Goal: Task Accomplishment & Management: Manage account settings

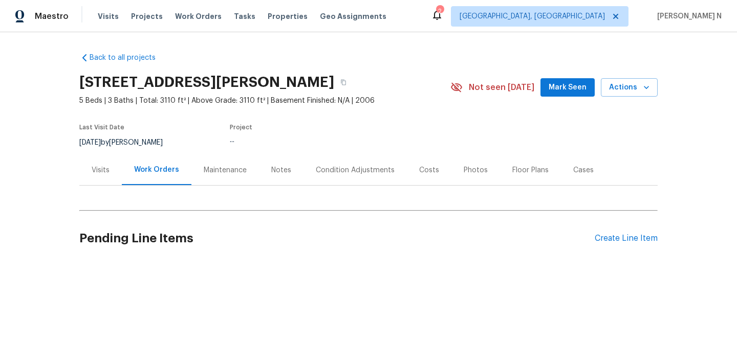
click at [221, 178] on div "Maintenance" at bounding box center [225, 170] width 68 height 30
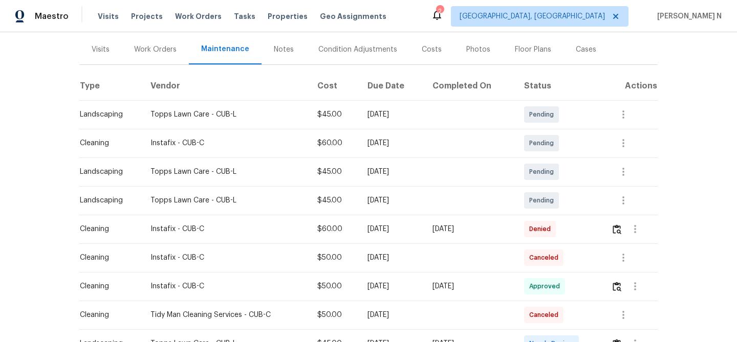
scroll to position [214, 0]
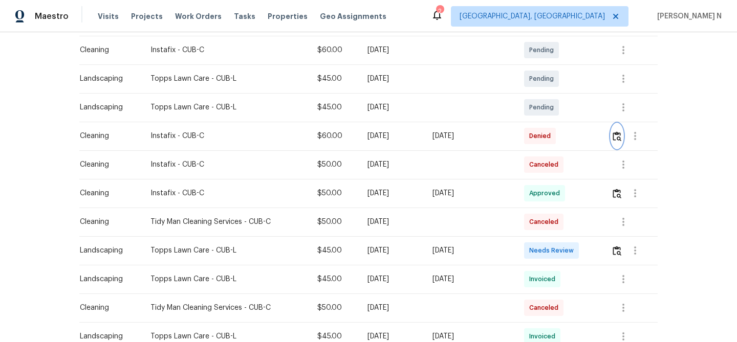
click at [621, 139] on img "button" at bounding box center [616, 136] width 9 height 10
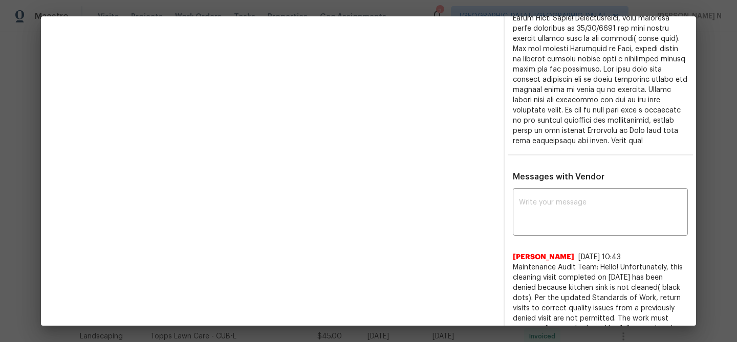
scroll to position [373, 0]
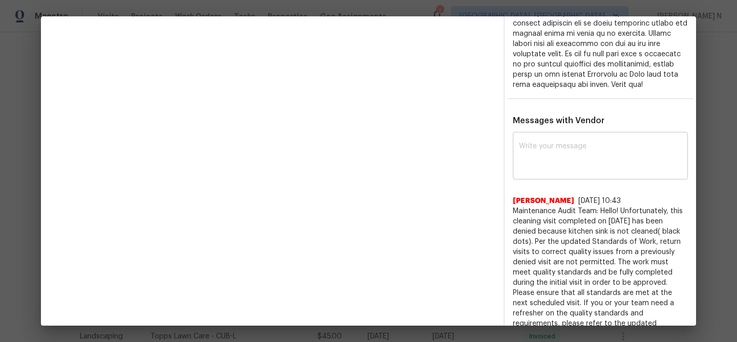
click at [571, 140] on div "x ​" at bounding box center [600, 157] width 175 height 45
paste textarea "Maintenance Audit Team: Hello! Thank you for the feedback after further review …"
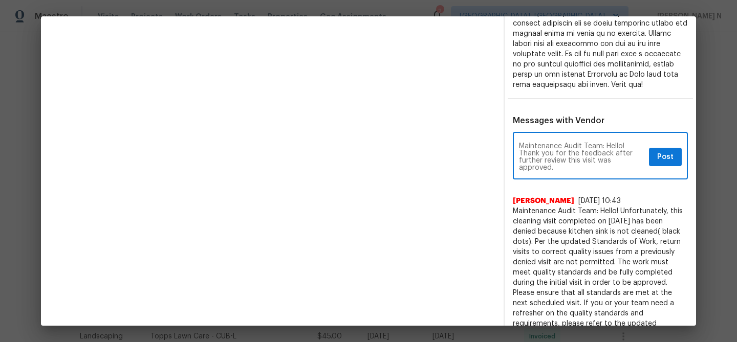
type textarea "Maintenance Audit Team: Hello! Thank you for the feedback after further review …"
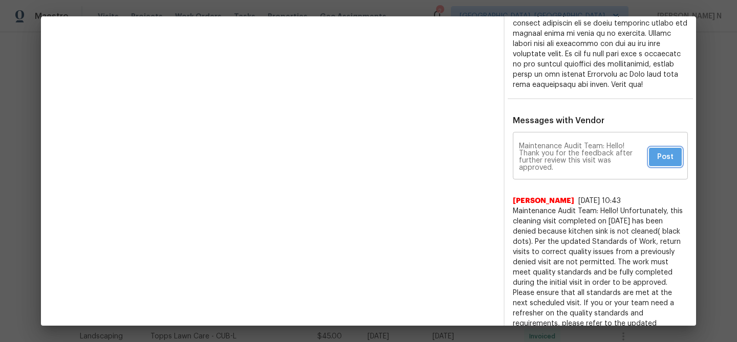
click at [667, 161] on span "Post" at bounding box center [665, 157] width 16 height 13
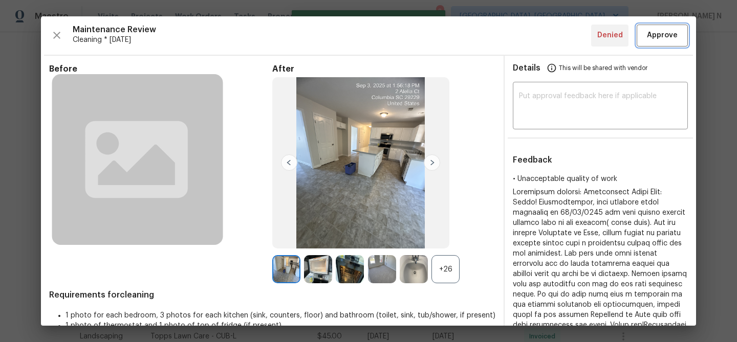
click at [658, 45] on button "Approve" at bounding box center [661, 36] width 51 height 22
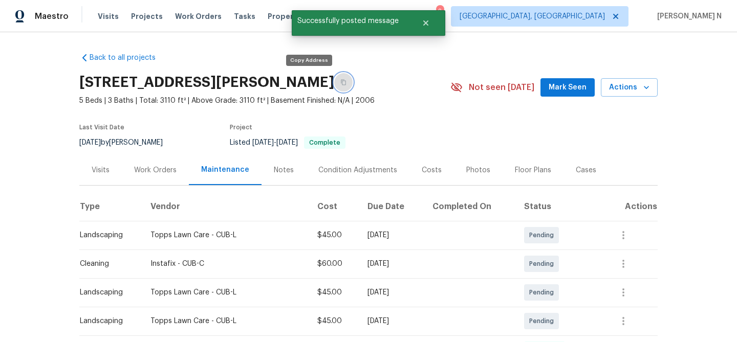
click at [334, 85] on button "button" at bounding box center [343, 82] width 18 height 18
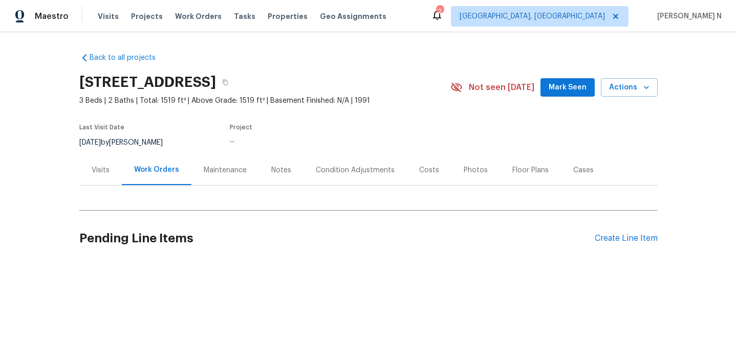
click at [226, 174] on div "Maintenance" at bounding box center [225, 170] width 43 height 10
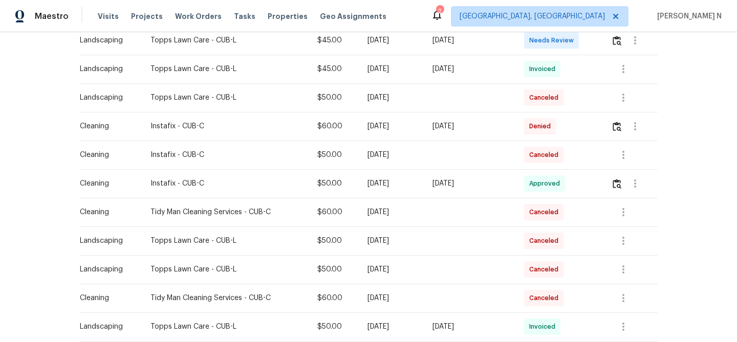
scroll to position [290, 0]
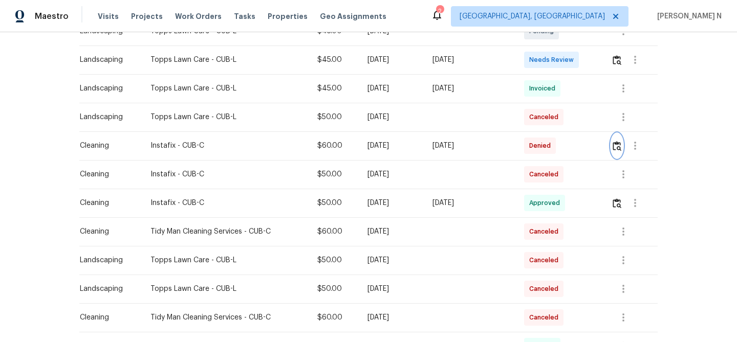
click at [617, 150] on img "button" at bounding box center [616, 146] width 9 height 10
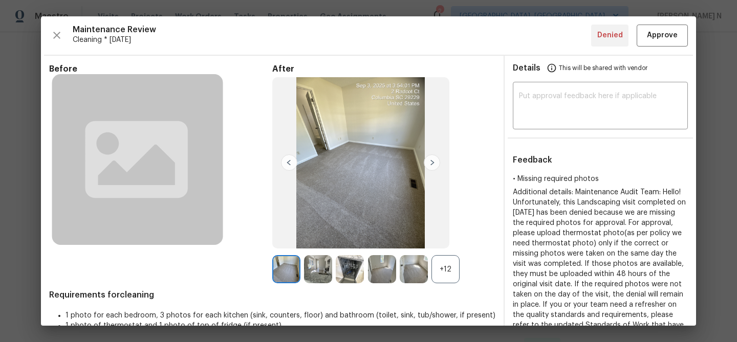
click at [447, 274] on div "+12" at bounding box center [445, 269] width 28 height 28
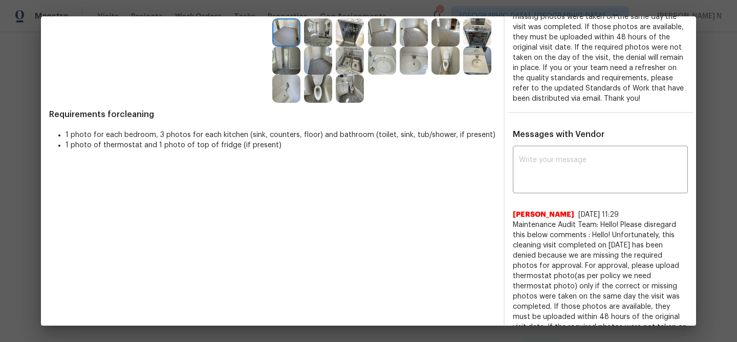
scroll to position [198, 0]
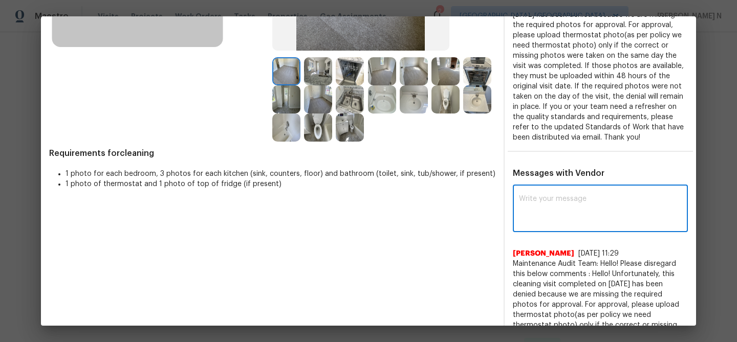
click at [541, 224] on textarea at bounding box center [600, 209] width 163 height 29
paste textarea "Maintenance Audit Team: Hello! Thank you for the feedback after further review …"
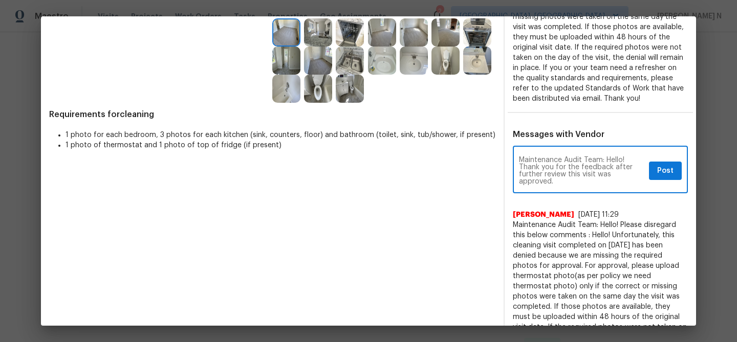
scroll to position [270, 0]
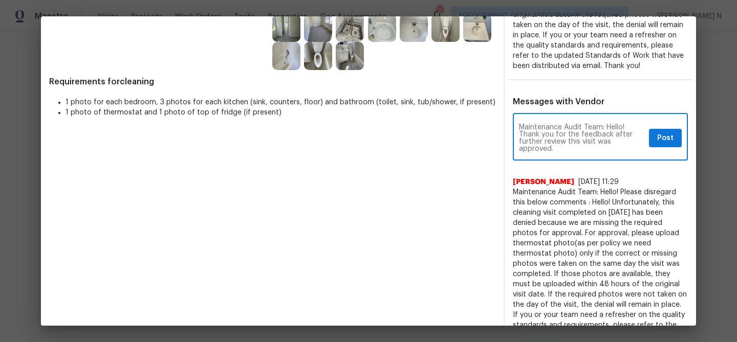
type textarea "Maintenance Audit Team: Hello! Thank you for the feedback after further review …"
click at [664, 145] on span "Post" at bounding box center [665, 138] width 16 height 13
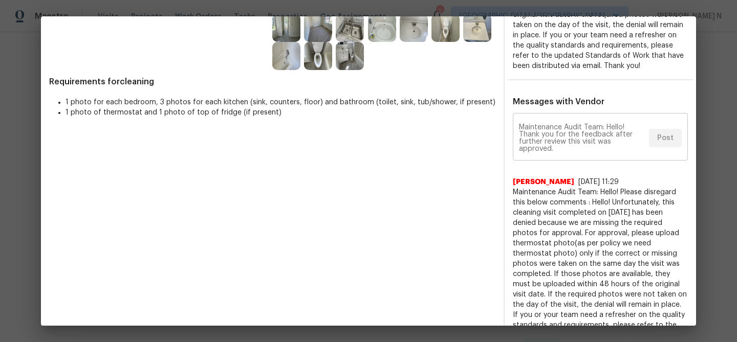
scroll to position [0, 0]
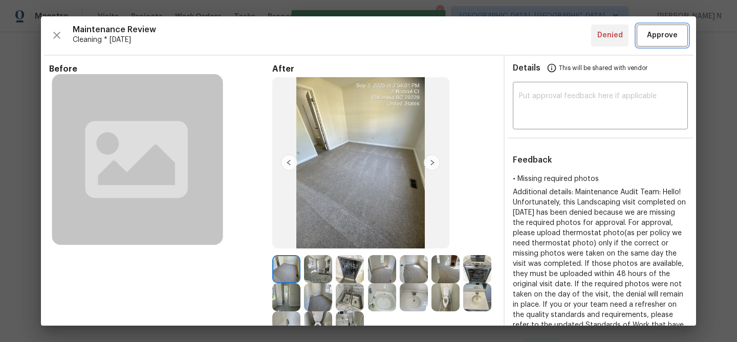
click at [658, 38] on span "Approve" at bounding box center [662, 35] width 31 height 13
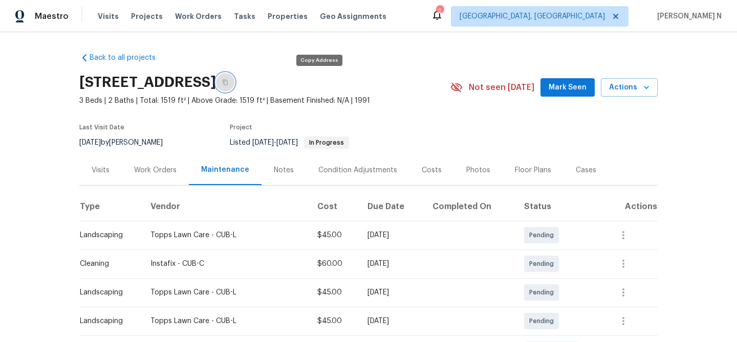
click at [234, 88] on button "button" at bounding box center [225, 82] width 18 height 18
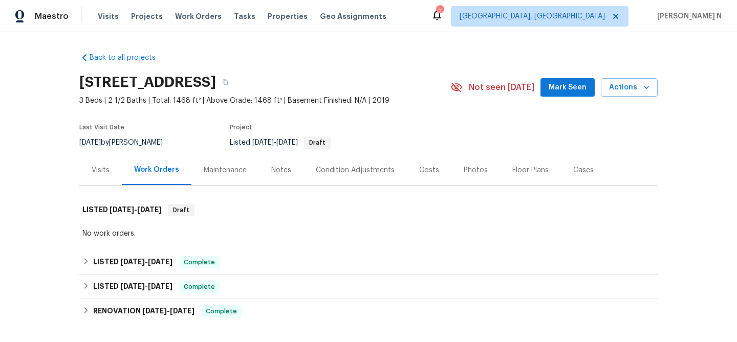
click at [228, 173] on div "Maintenance" at bounding box center [225, 170] width 43 height 10
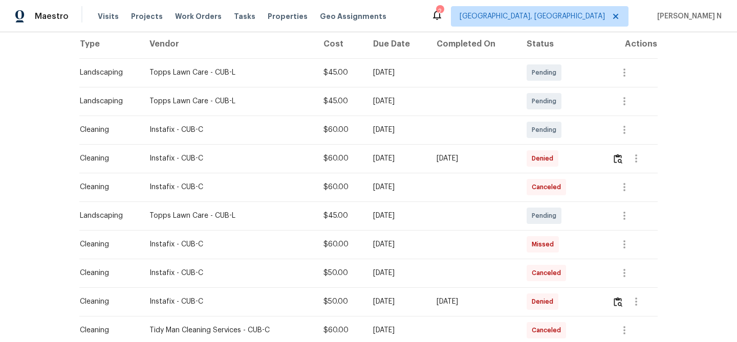
scroll to position [165, 0]
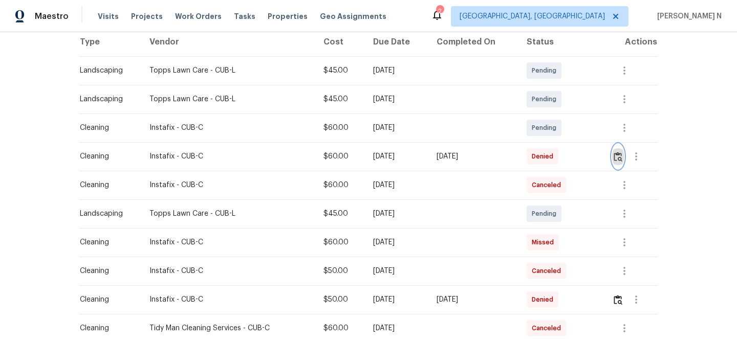
click at [620, 163] on button "button" at bounding box center [618, 156] width 12 height 25
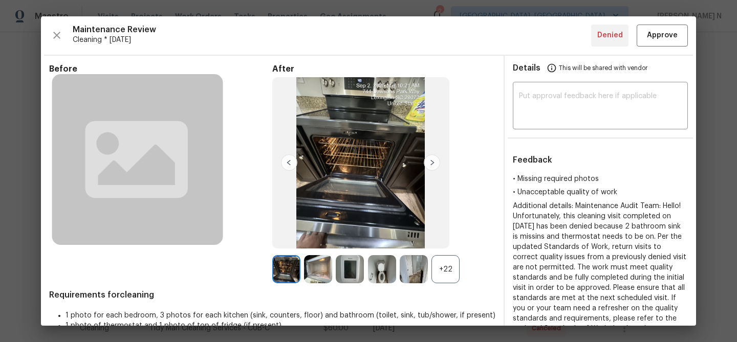
click at [450, 268] on div "+22" at bounding box center [445, 269] width 28 height 28
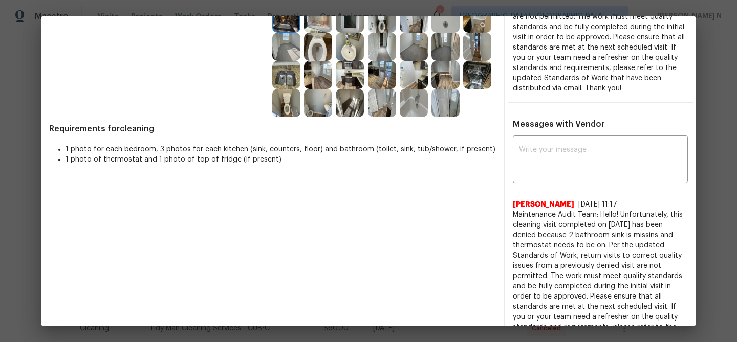
scroll to position [260, 0]
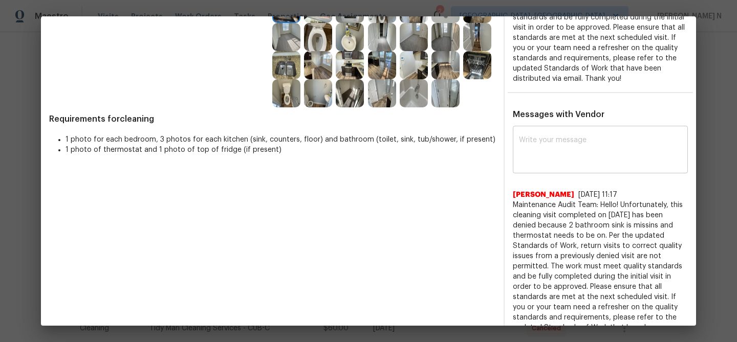
click at [577, 167] on div "x ​" at bounding box center [600, 150] width 175 height 45
paste textarea "Maintenance Audit Team: Hello! Thank you for the feedback after further review …"
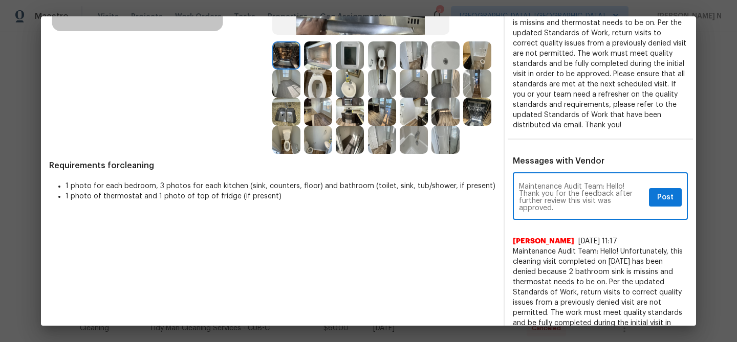
scroll to position [218, 0]
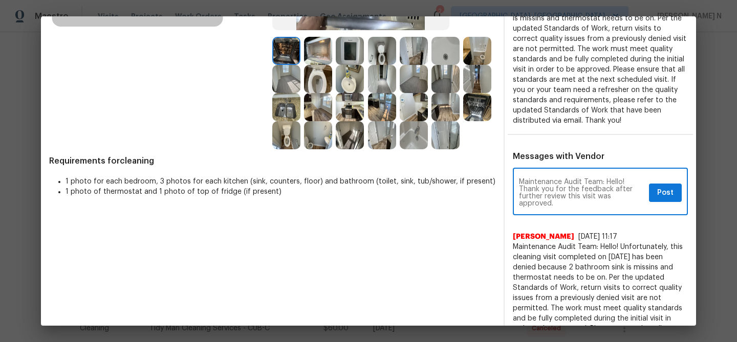
type textarea "Maintenance Audit Team: Hello! Thank you for the feedback after further review …"
click at [657, 191] on span "Post" at bounding box center [665, 193] width 16 height 13
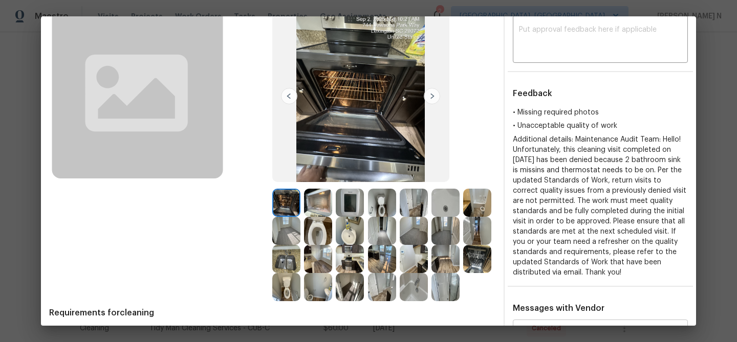
scroll to position [0, 0]
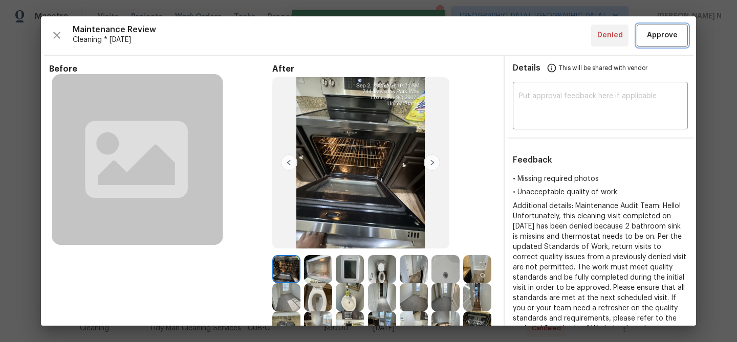
click at [668, 42] on button "Approve" at bounding box center [661, 36] width 51 height 22
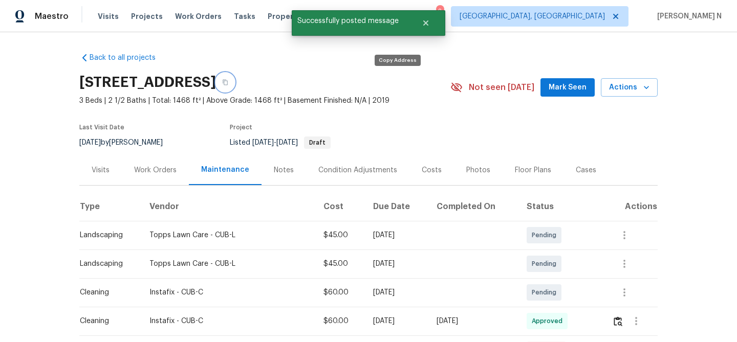
click at [228, 83] on icon "button" at bounding box center [225, 83] width 5 height 6
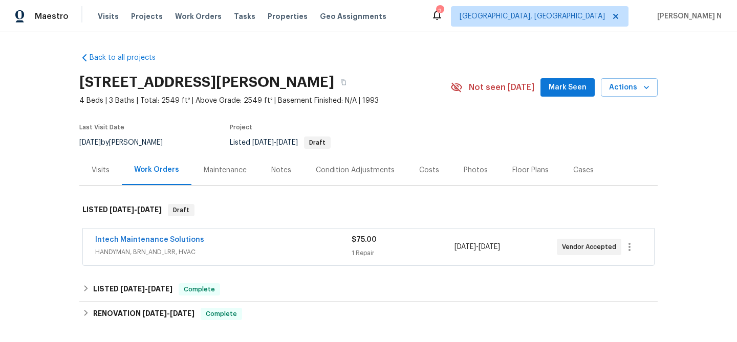
click at [209, 181] on div "Maintenance" at bounding box center [225, 170] width 68 height 30
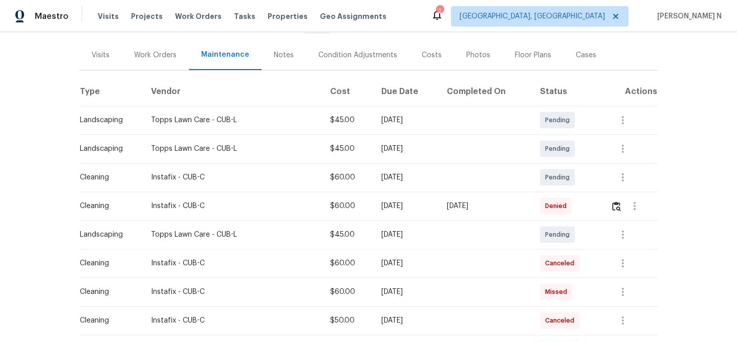
scroll to position [168, 0]
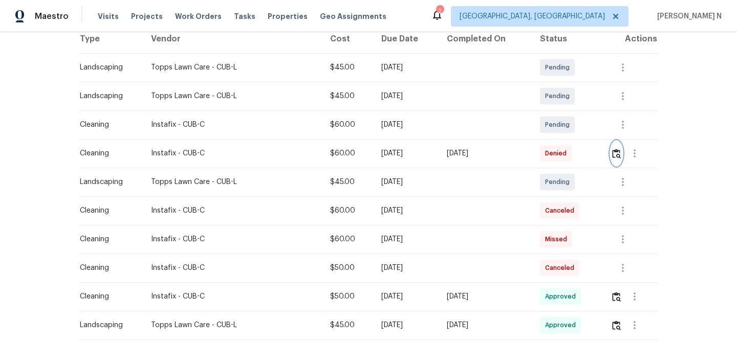
click at [616, 156] on img "button" at bounding box center [616, 154] width 9 height 10
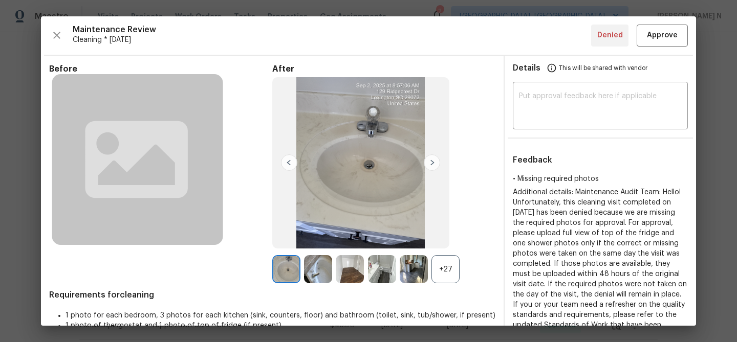
click at [451, 262] on div "+27" at bounding box center [445, 269] width 28 height 28
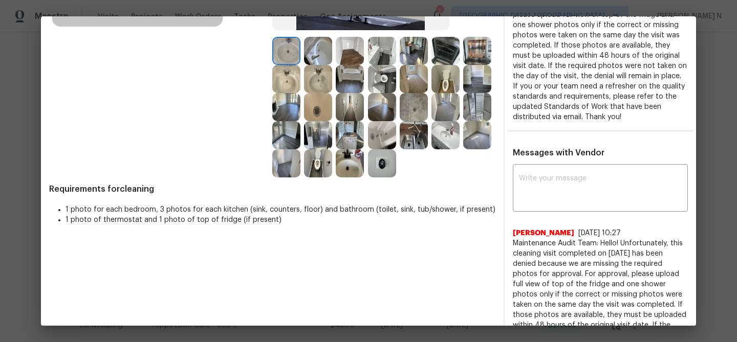
scroll to position [238, 0]
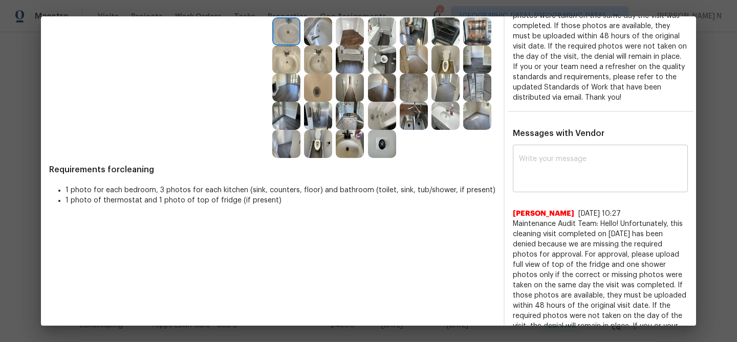
click at [550, 165] on textarea at bounding box center [600, 170] width 163 height 29
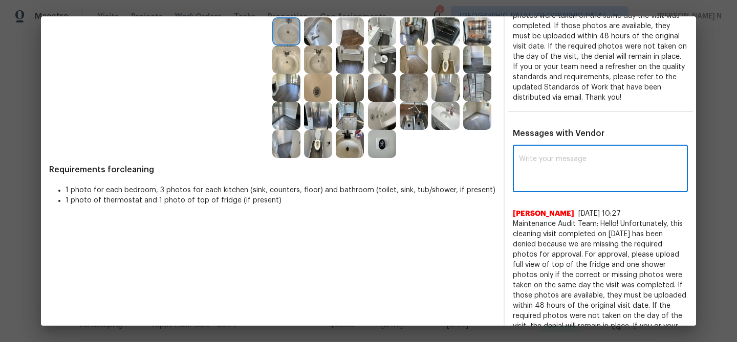
paste textarea "Maintenance Audit Team: Hello! Thank you for the feedback after further review …"
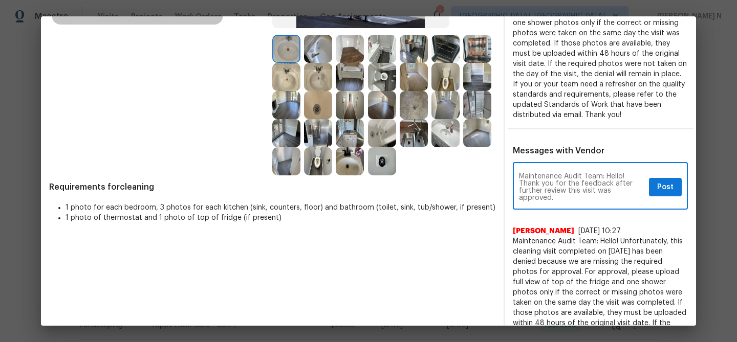
scroll to position [205, 0]
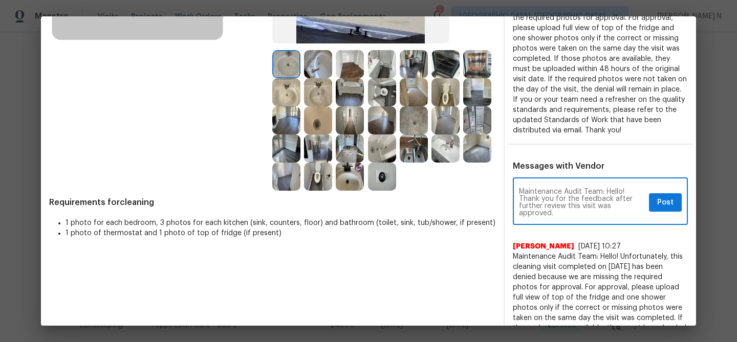
type textarea "Maintenance Audit Team: Hello! Thank you for the feedback after further review …"
click at [672, 205] on span "Post" at bounding box center [665, 202] width 16 height 13
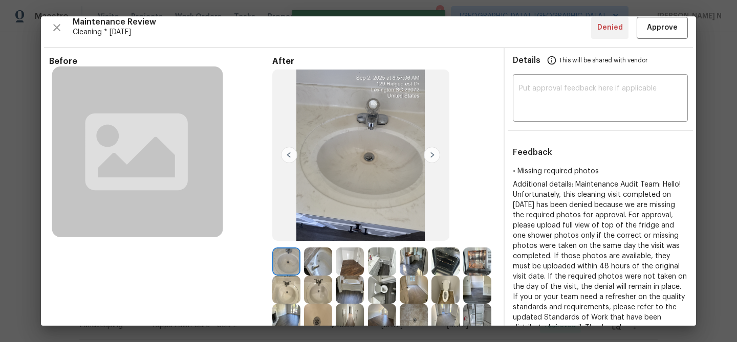
scroll to position [0, 0]
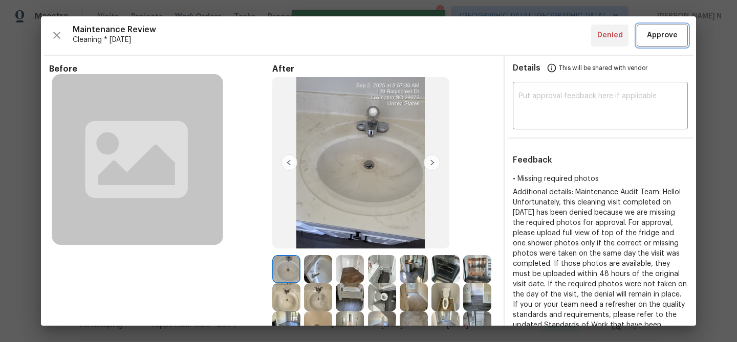
click at [660, 45] on button "Approve" at bounding box center [661, 36] width 51 height 22
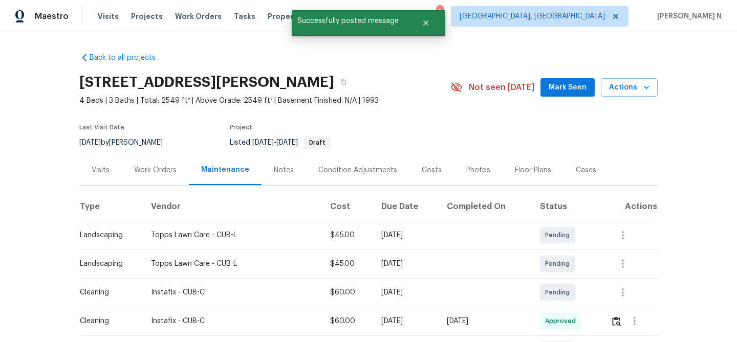
click at [362, 94] on div "129 Ridgecrest Dr, Lexington, SC 29072" at bounding box center [264, 82] width 371 height 27
click at [352, 86] on button "button" at bounding box center [343, 82] width 18 height 18
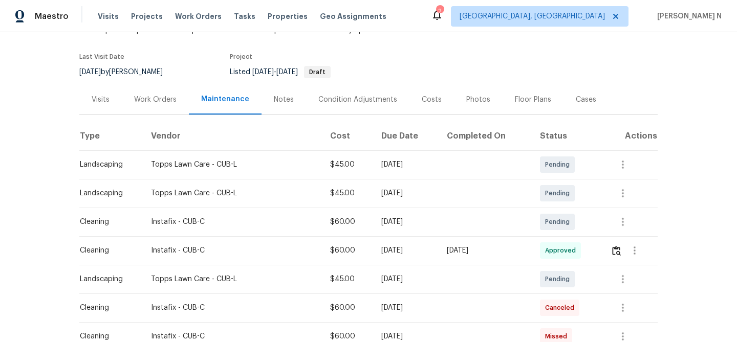
scroll to position [81, 0]
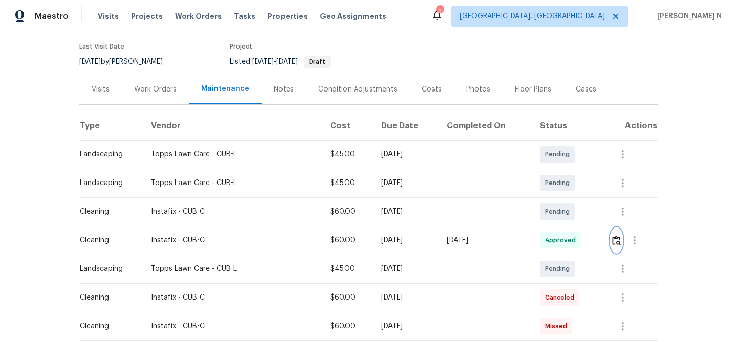
click at [616, 239] on img "button" at bounding box center [616, 241] width 9 height 10
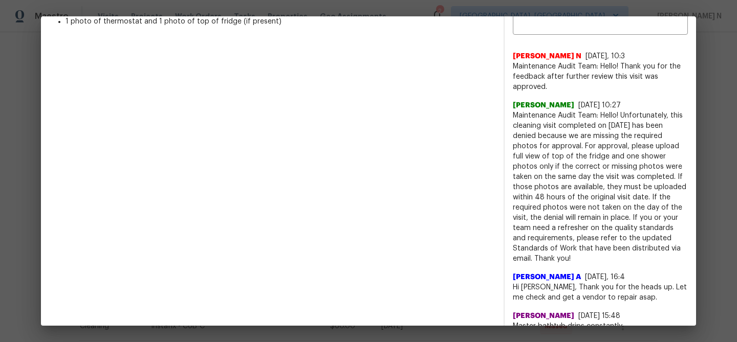
scroll to position [317, 0]
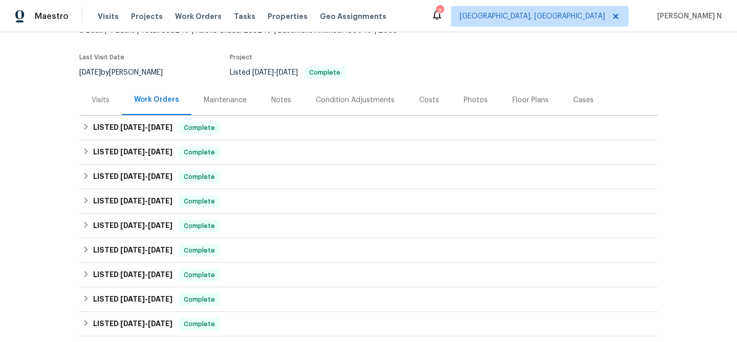
scroll to position [75, 0]
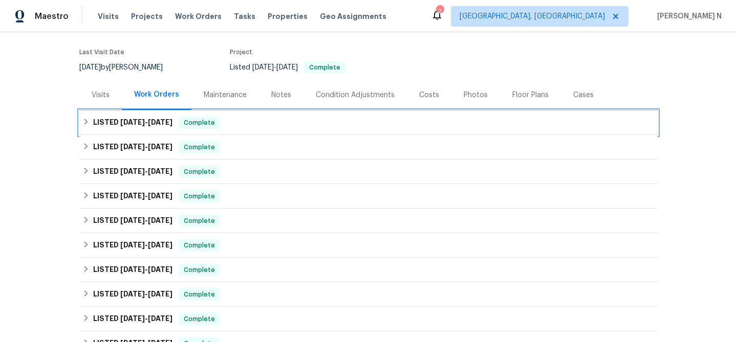
click at [114, 125] on h6 "LISTED [DATE] - [DATE]" at bounding box center [132, 123] width 79 height 12
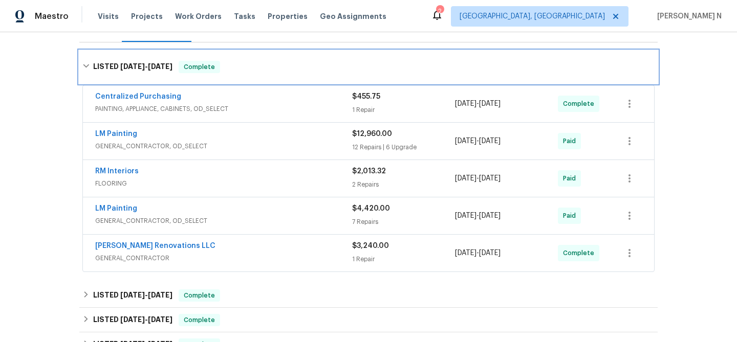
scroll to position [154, 0]
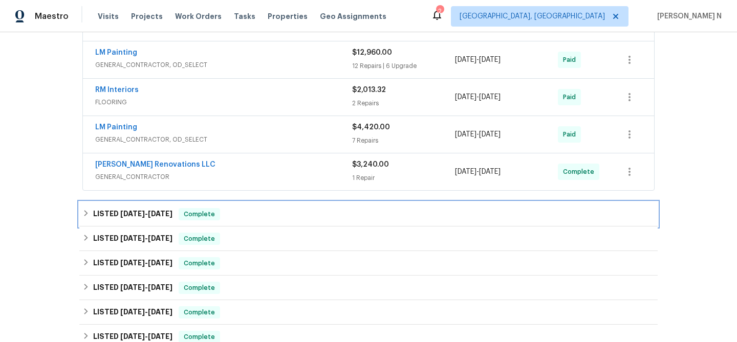
click at [135, 218] on h6 "LISTED [DATE] - [DATE]" at bounding box center [132, 214] width 79 height 12
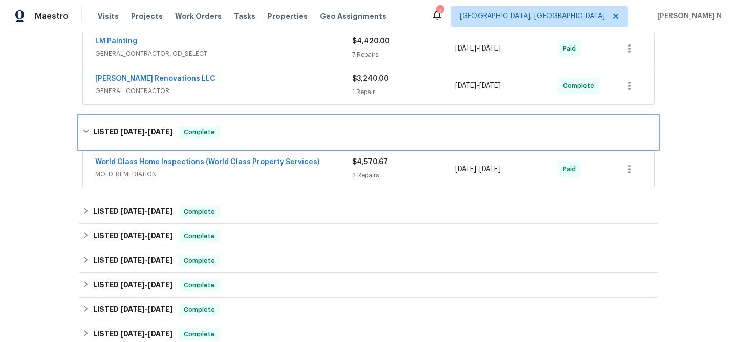
scroll to position [336, 0]
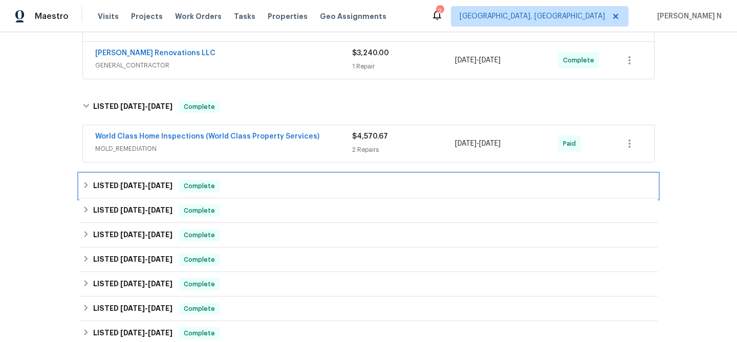
click at [134, 185] on span "[DATE]" at bounding box center [132, 185] width 25 height 7
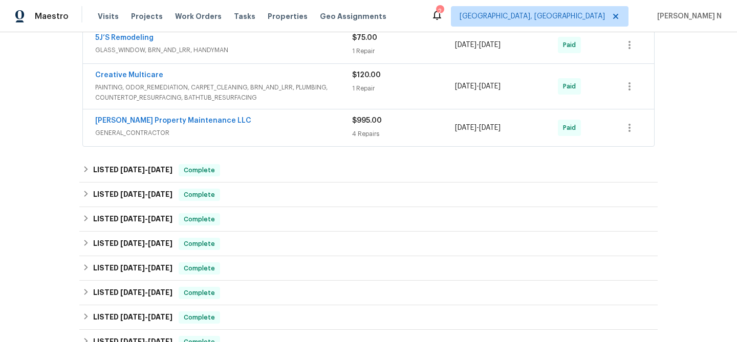
scroll to position [670, 0]
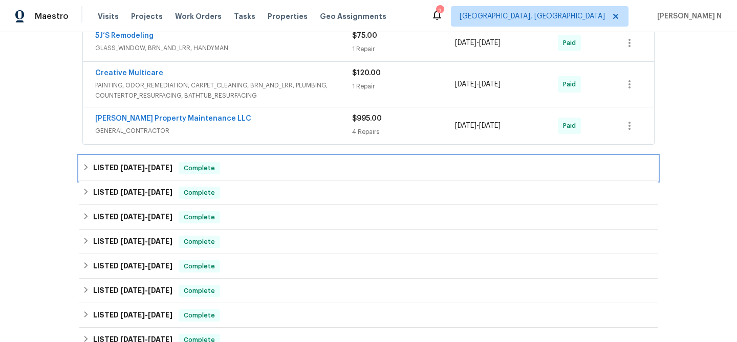
click at [146, 166] on span "[DATE] - [DATE]" at bounding box center [146, 167] width 52 height 7
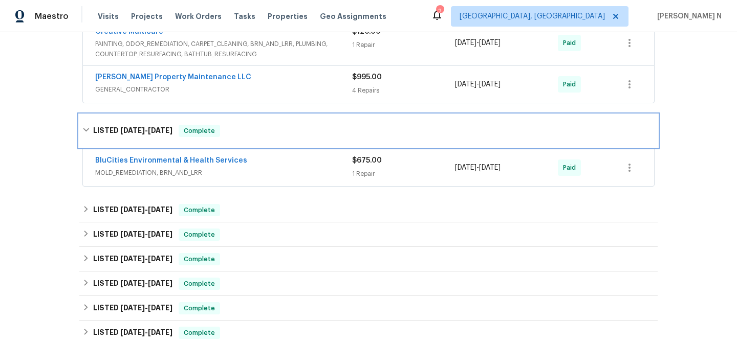
scroll to position [745, 0]
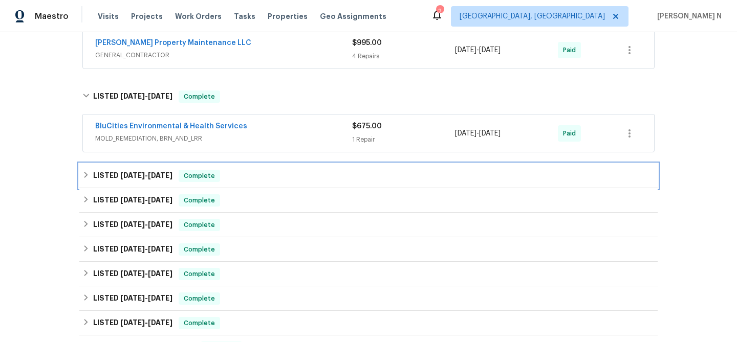
click at [145, 173] on span "[DATE]" at bounding box center [132, 175] width 25 height 7
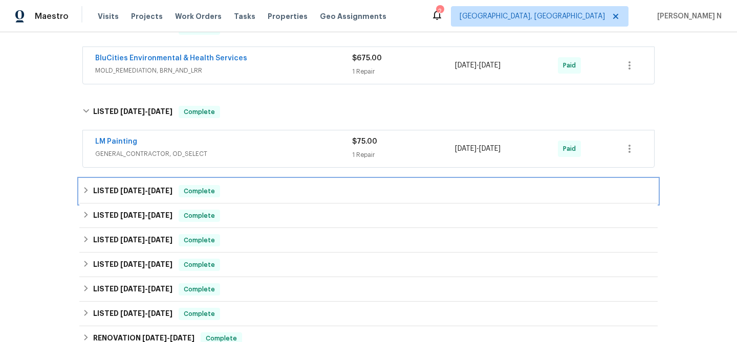
click at [143, 188] on span "[DATE]" at bounding box center [132, 190] width 25 height 7
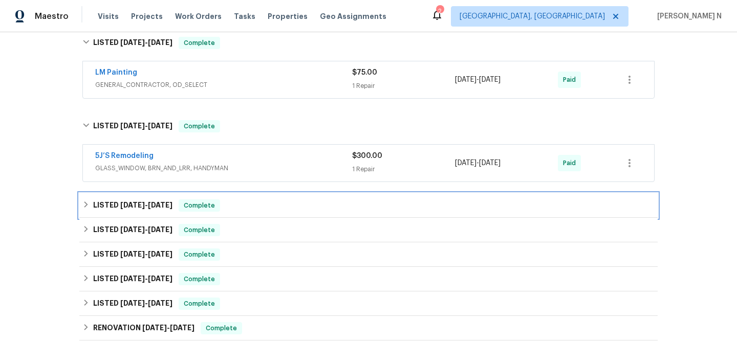
click at [141, 203] on span "[DATE]" at bounding box center [132, 205] width 25 height 7
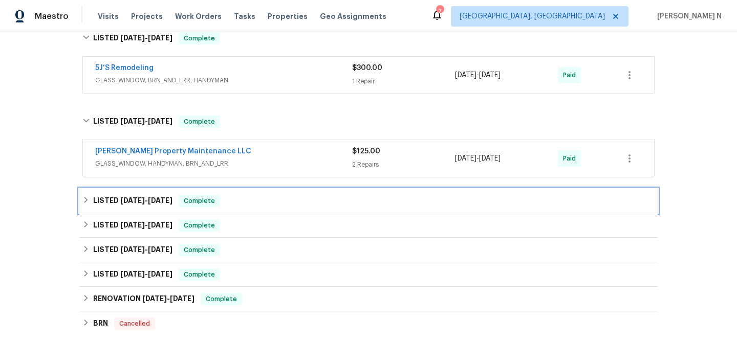
click at [141, 203] on span "[DATE]" at bounding box center [132, 200] width 25 height 7
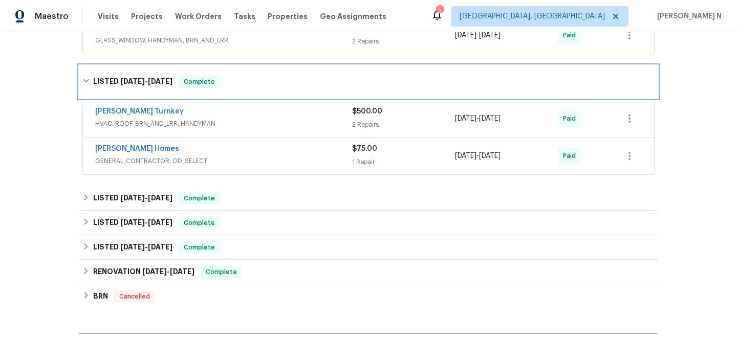
scroll to position [1096, 0]
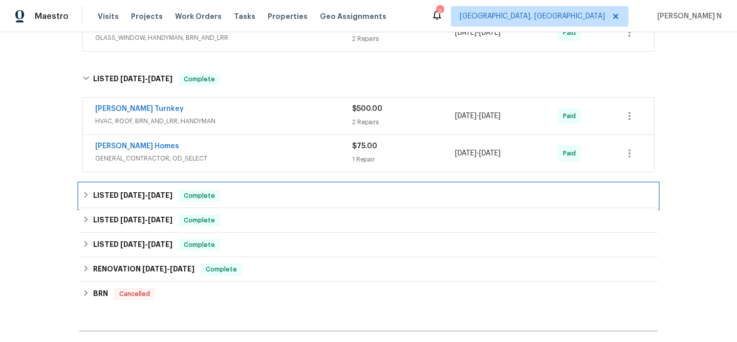
click at [140, 196] on span "[DATE]" at bounding box center [132, 195] width 25 height 7
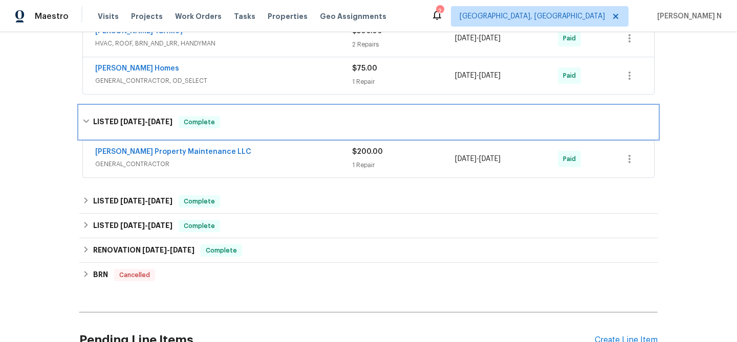
scroll to position [1231, 0]
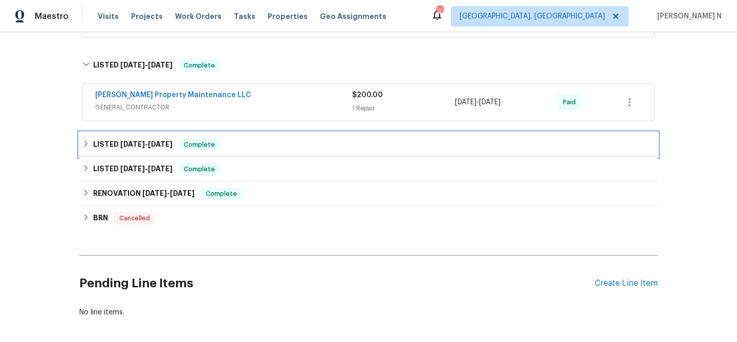
click at [138, 150] on h6 "LISTED [DATE] - [DATE]" at bounding box center [132, 145] width 79 height 12
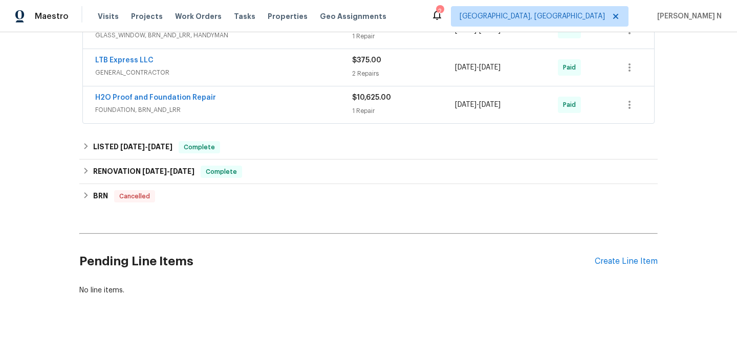
scroll to position [1389, 0]
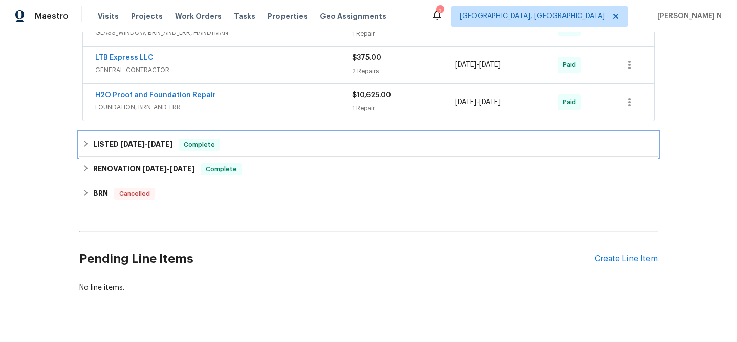
click at [130, 147] on span "[DATE]" at bounding box center [132, 144] width 25 height 7
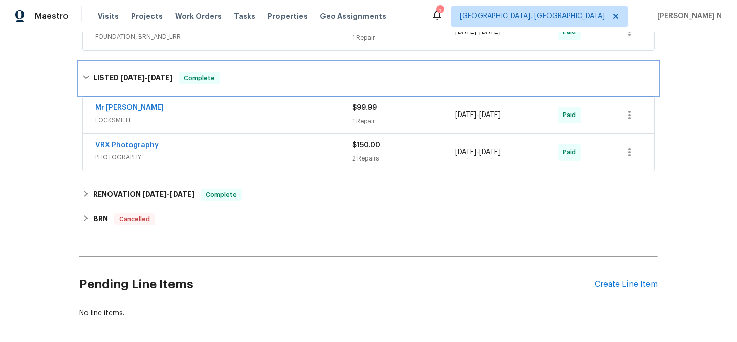
scroll to position [1463, 0]
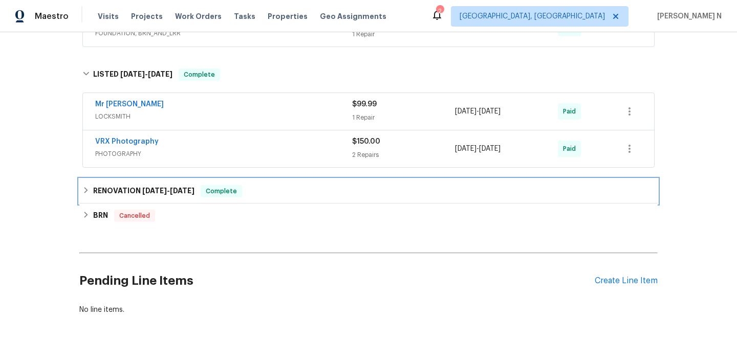
click at [130, 194] on h6 "RENOVATION [DATE] - [DATE]" at bounding box center [143, 191] width 101 height 12
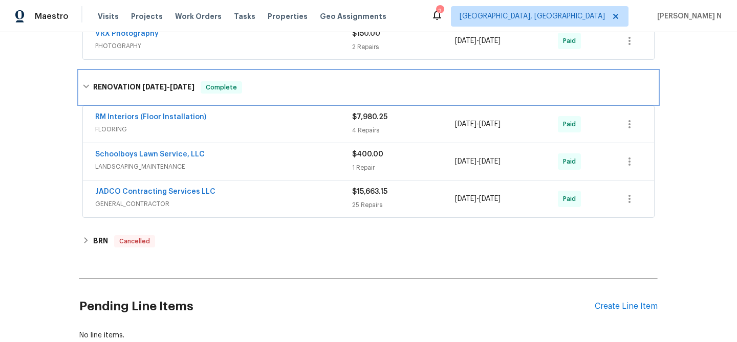
scroll to position [1582, 0]
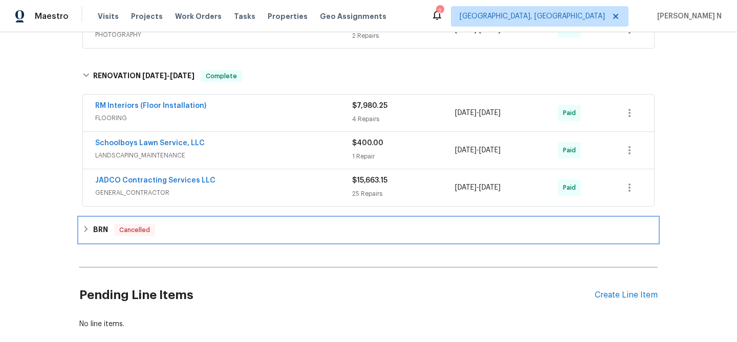
click at [105, 227] on h6 "BRN" at bounding box center [100, 230] width 15 height 12
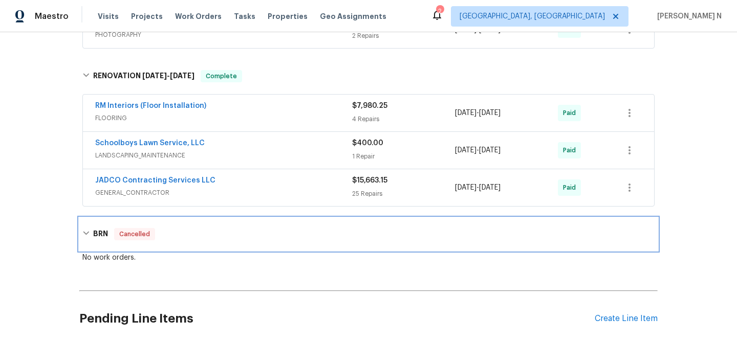
click at [105, 227] on div "BRN Cancelled" at bounding box center [368, 234] width 578 height 33
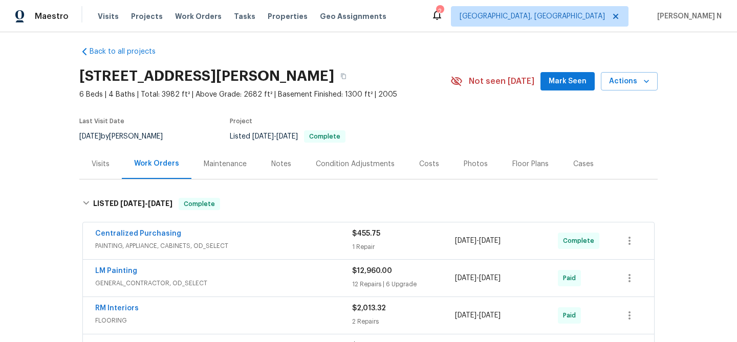
scroll to position [3, 0]
